Goal: Task Accomplishment & Management: Complete application form

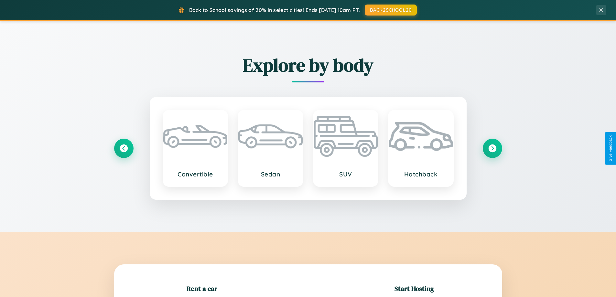
scroll to position [140, 0]
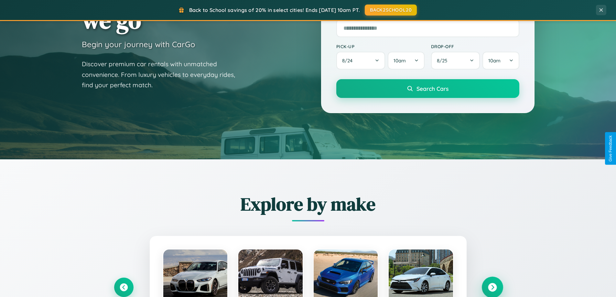
click at [492, 287] on icon at bounding box center [492, 287] width 9 height 9
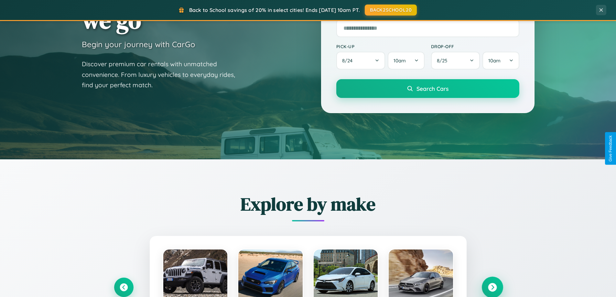
click at [492, 287] on icon at bounding box center [492, 287] width 9 height 9
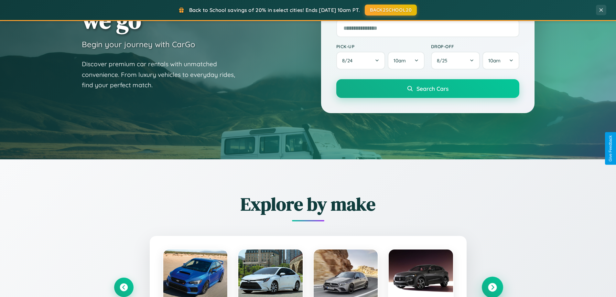
click at [492, 287] on icon at bounding box center [492, 287] width 9 height 9
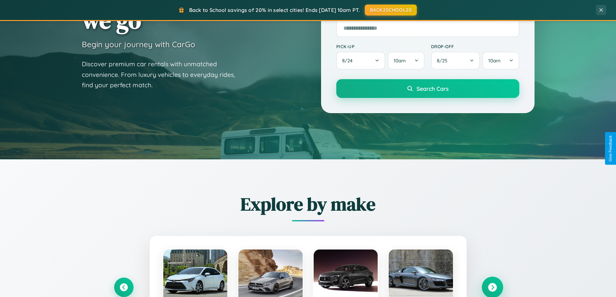
scroll to position [445, 0]
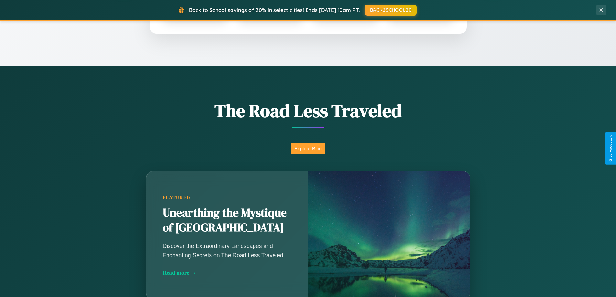
click at [308, 148] on button "Explore Blog" at bounding box center [308, 149] width 34 height 12
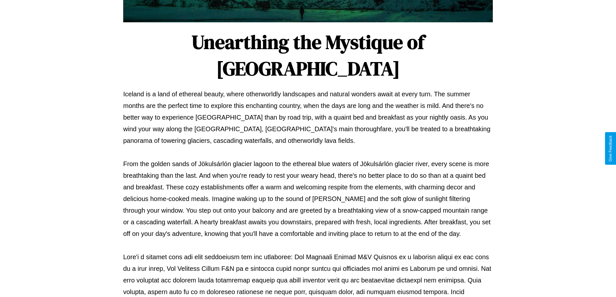
scroll to position [209, 0]
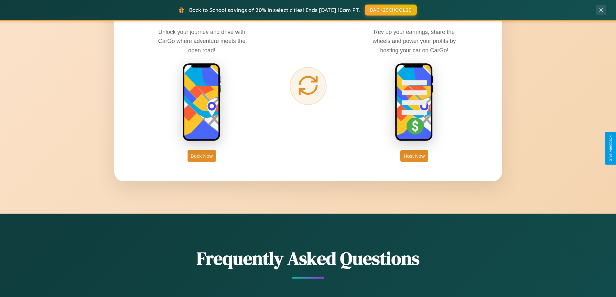
scroll to position [1244, 0]
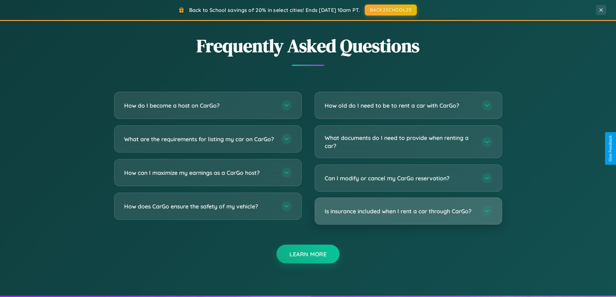
click at [408, 212] on h3 "Is insurance included when I rent a car through CarGo?" at bounding box center [400, 211] width 151 height 8
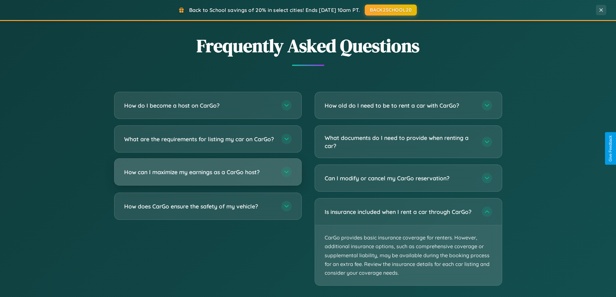
click at [208, 176] on h3 "How can I maximize my earnings as a CarGo host?" at bounding box center [199, 172] width 151 height 8
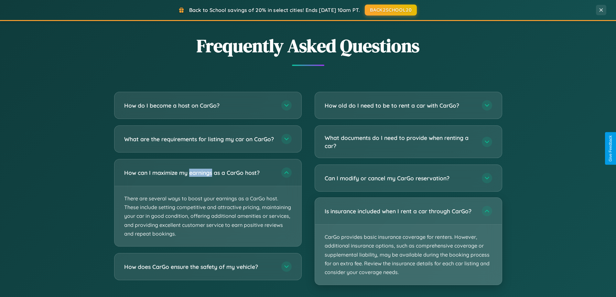
click at [408, 242] on p "CarGo provides basic insurance coverage for renters. However, additional insura…" at bounding box center [408, 255] width 187 height 60
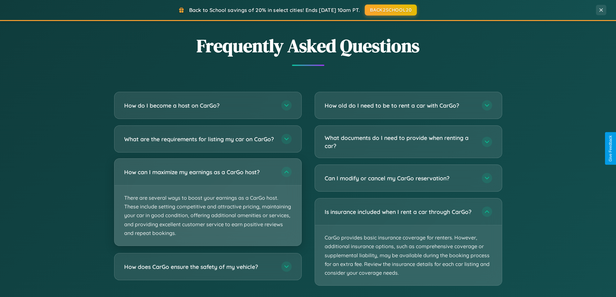
click at [208, 208] on p "There are several ways to boost your earnings as a CarGo host. These include se…" at bounding box center [207, 216] width 187 height 60
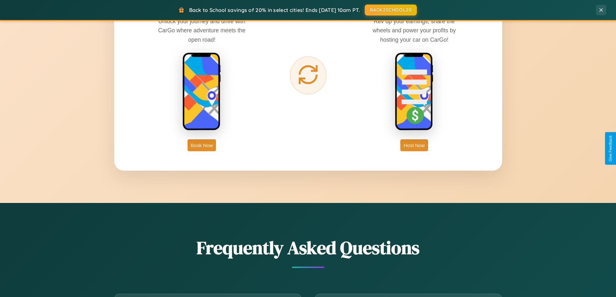
scroll to position [1039, 0]
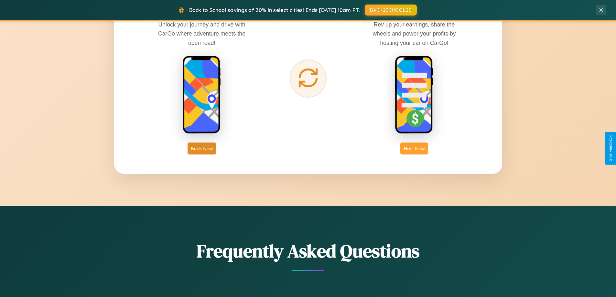
click at [414, 148] on button "Host Now" at bounding box center [413, 149] width 27 height 12
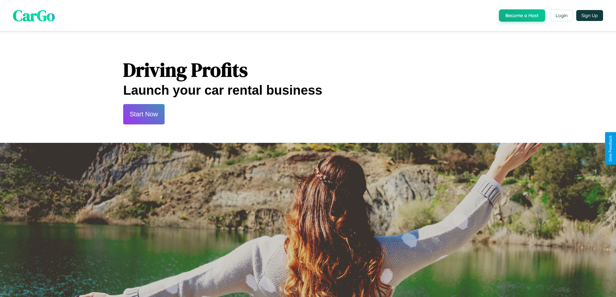
click at [144, 114] on button "Start Now" at bounding box center [143, 114] width 41 height 20
